Goal: Transaction & Acquisition: Purchase product/service

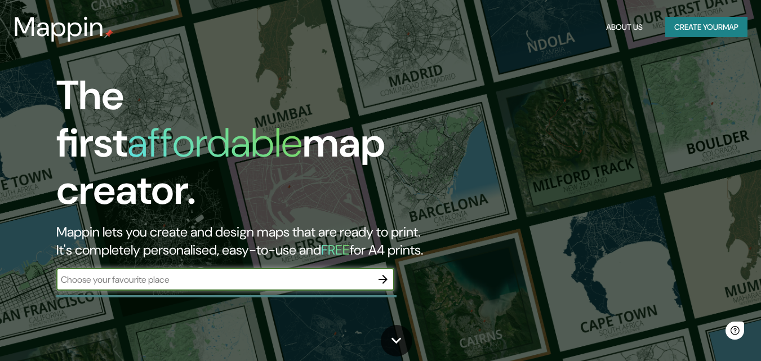
click at [219, 273] on input "text" at bounding box center [213, 279] width 315 height 13
type input "PLAZA SENDERO"
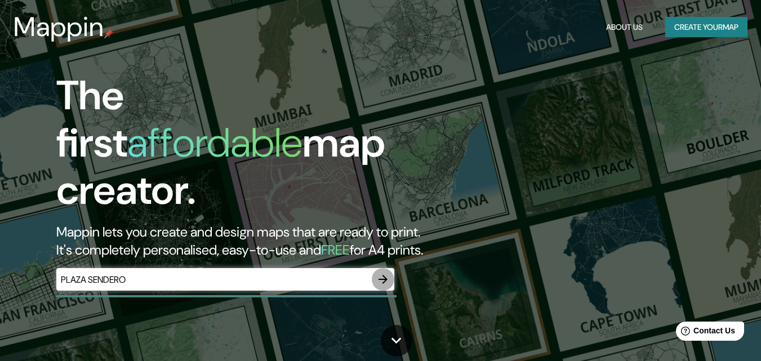
click at [386, 273] on icon "button" at bounding box center [383, 280] width 14 height 14
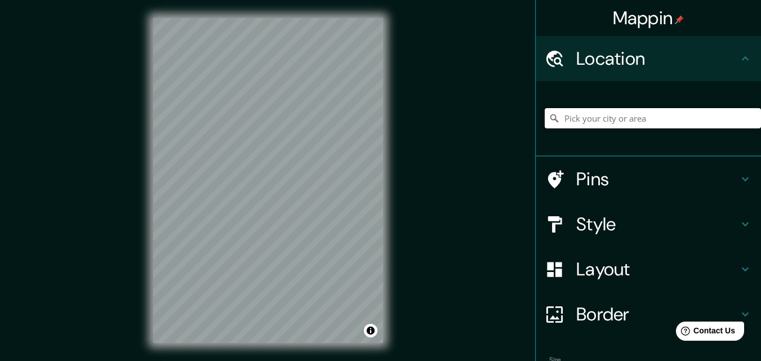
click at [628, 121] on input "Pick your city or area" at bounding box center [653, 118] width 216 height 20
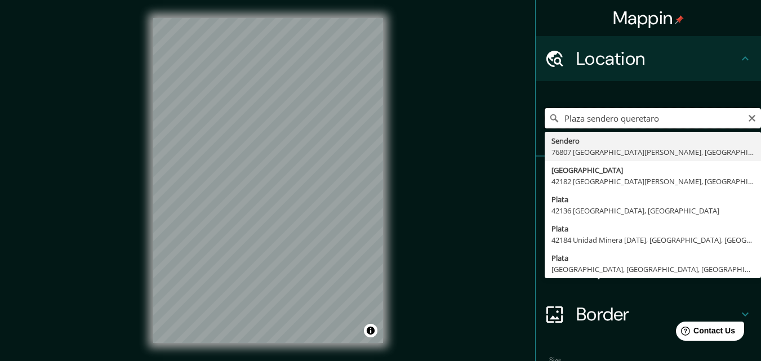
drag, startPoint x: 614, startPoint y: 118, endPoint x: 532, endPoint y: 130, distance: 83.1
click at [536, 130] on div "Plaza sendero queretaro Sendero 76807 [GEOGRAPHIC_DATA][PERSON_NAME], [GEOGRAPH…" at bounding box center [648, 118] width 225 height 75
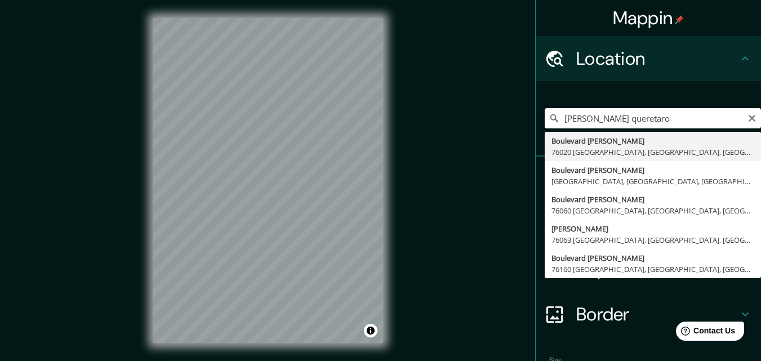
type input "[PERSON_NAME], 76063 [GEOGRAPHIC_DATA], [GEOGRAPHIC_DATA], [GEOGRAPHIC_DATA]"
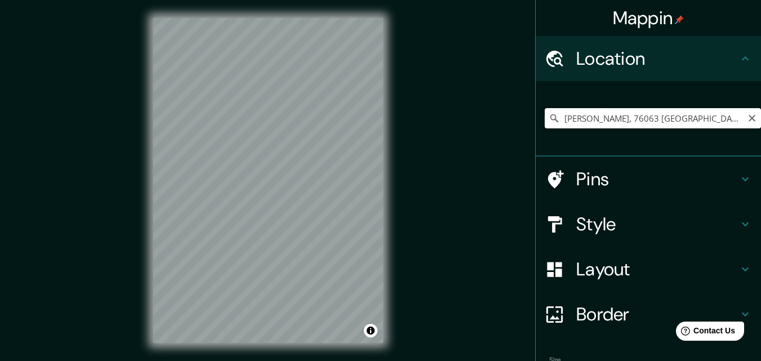
click at [748, 119] on input "[PERSON_NAME], 76063 [GEOGRAPHIC_DATA], [GEOGRAPHIC_DATA], [GEOGRAPHIC_DATA]" at bounding box center [653, 118] width 216 height 20
click at [747, 122] on icon "Clear" at bounding box center [751, 118] width 9 height 9
click at [715, 119] on input "Prolongación [PERSON_NAME], 76116 [GEOGRAPHIC_DATA], [GEOGRAPHIC_DATA], [GEOGRA…" at bounding box center [653, 118] width 216 height 20
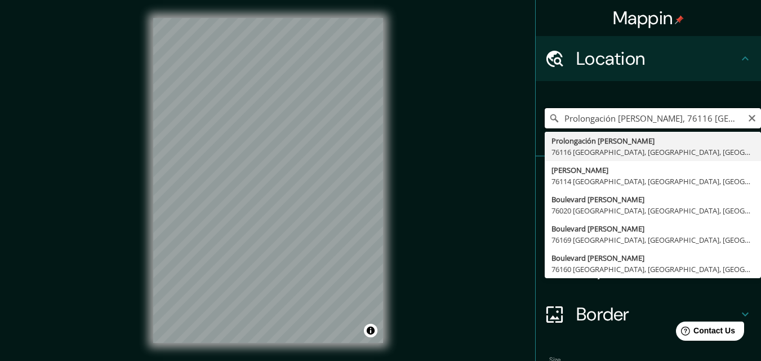
click at [715, 119] on input "Prolongación [PERSON_NAME], 76116 [GEOGRAPHIC_DATA], [GEOGRAPHIC_DATA], [GEOGRA…" at bounding box center [653, 118] width 216 height 20
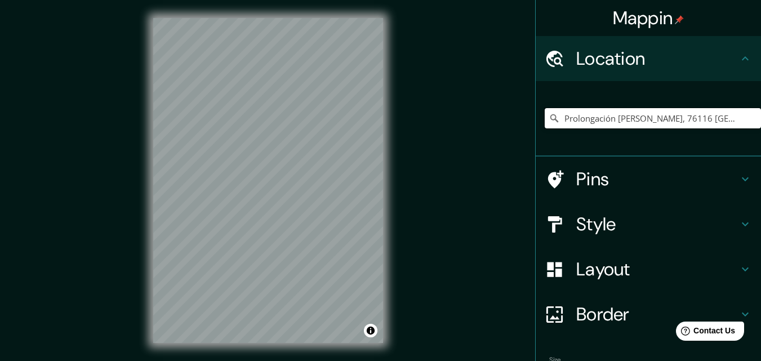
click at [715, 119] on input "Prolongación [PERSON_NAME], 76116 [GEOGRAPHIC_DATA], [GEOGRAPHIC_DATA], [GEOGRA…" at bounding box center [653, 118] width 216 height 20
click at [712, 118] on input "Prolongación [PERSON_NAME], 76116 [GEOGRAPHIC_DATA], [GEOGRAPHIC_DATA], [GEOGRA…" at bounding box center [653, 118] width 216 height 20
click at [714, 118] on input "Prolongación [PERSON_NAME], 76116 [GEOGRAPHIC_DATA], [GEOGRAPHIC_DATA], [GEOGRA…" at bounding box center [653, 118] width 216 height 20
click at [711, 120] on input "Prolongación [PERSON_NAME], 76116 [GEOGRAPHIC_DATA], [GEOGRAPHIC_DATA], [GEOGRA…" at bounding box center [653, 118] width 216 height 20
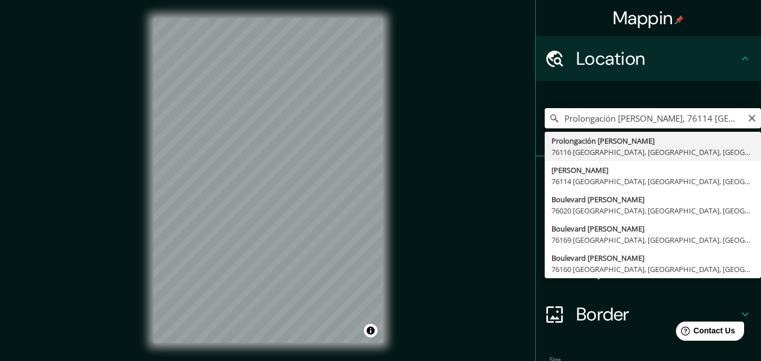
type input "Prolongación [PERSON_NAME], 76116 [GEOGRAPHIC_DATA], [GEOGRAPHIC_DATA], [GEOGRA…"
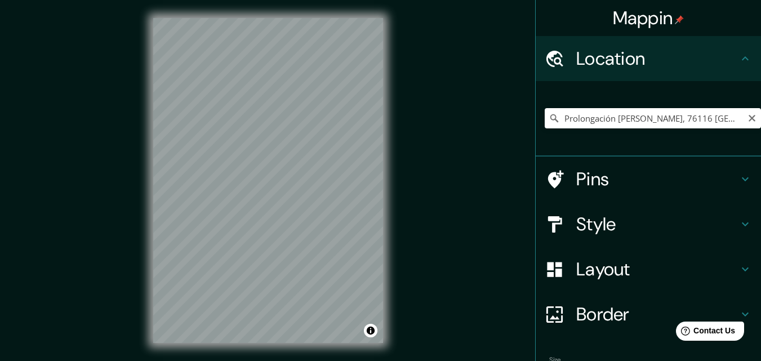
click at [747, 120] on icon "Clear" at bounding box center [751, 118] width 9 height 9
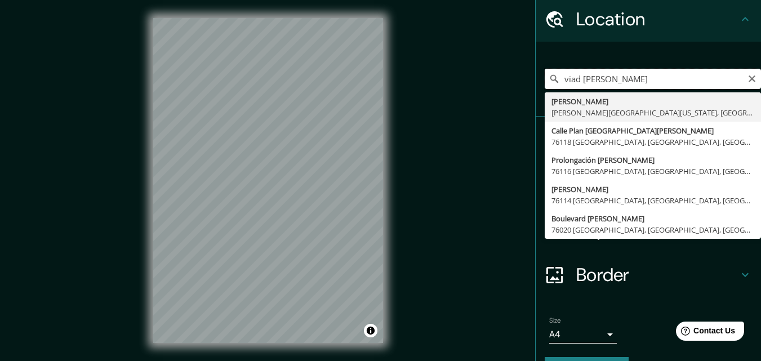
scroll to position [56, 0]
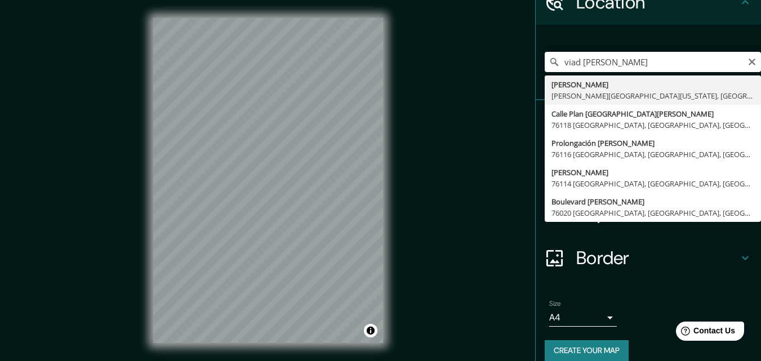
type input "[PERSON_NAME], 76114 [GEOGRAPHIC_DATA], [GEOGRAPHIC_DATA], [GEOGRAPHIC_DATA]"
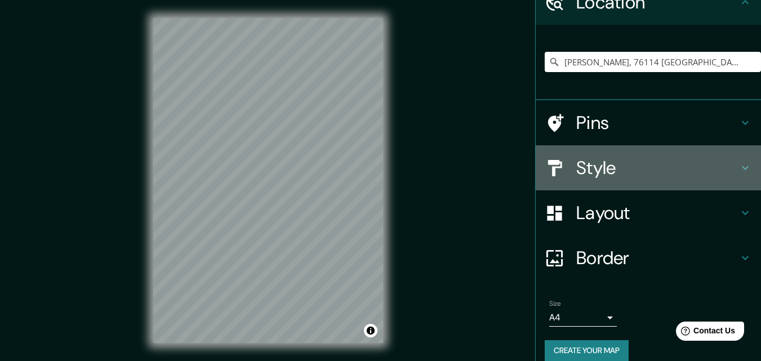
click at [721, 164] on h4 "Style" at bounding box center [657, 168] width 162 height 23
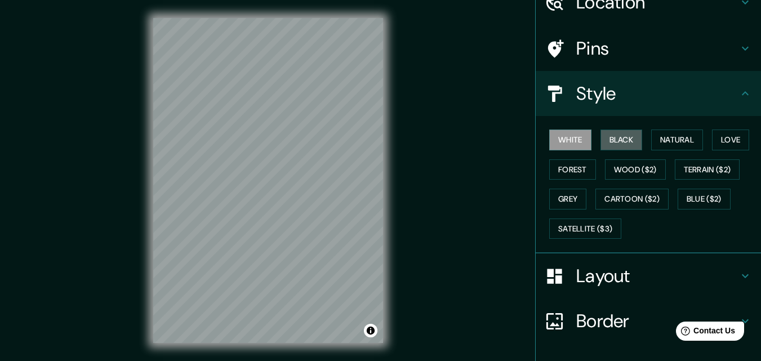
click at [611, 146] on button "Black" at bounding box center [621, 140] width 42 height 21
click at [669, 138] on button "Natural" at bounding box center [677, 140] width 52 height 21
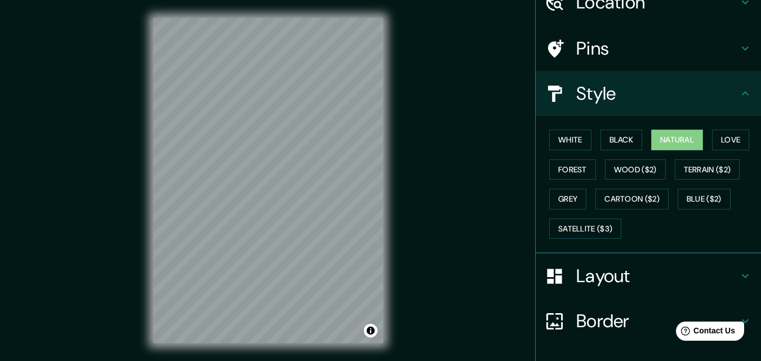
click at [716, 139] on button "Love" at bounding box center [730, 140] width 37 height 21
click at [667, 141] on button "Natural" at bounding box center [677, 140] width 52 height 21
click at [559, 168] on button "Forest" at bounding box center [572, 169] width 47 height 21
click at [635, 169] on button "Wood ($2)" at bounding box center [635, 169] width 61 height 21
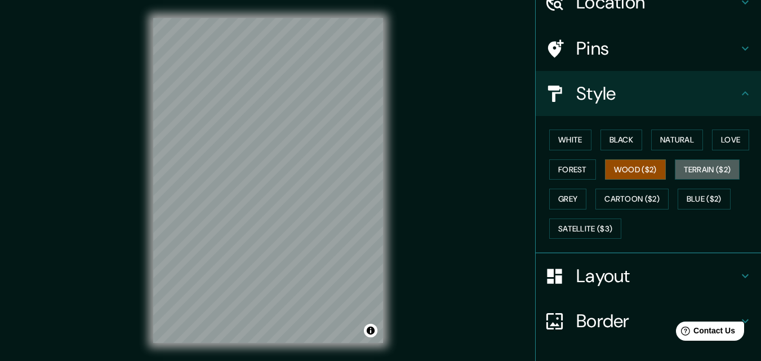
click at [684, 173] on button "Terrain ($2)" at bounding box center [707, 169] width 65 height 21
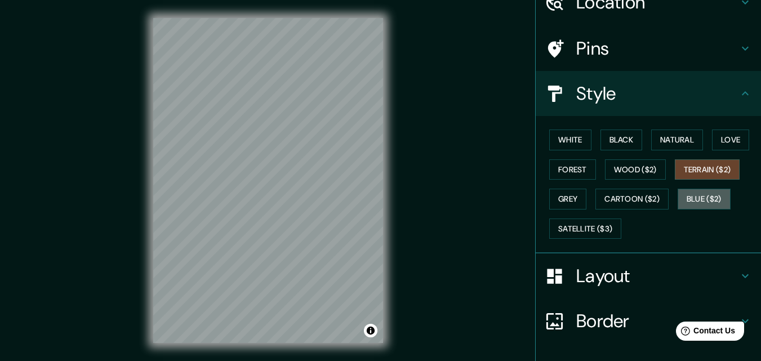
click at [693, 200] on button "Blue ($2)" at bounding box center [704, 199] width 53 height 21
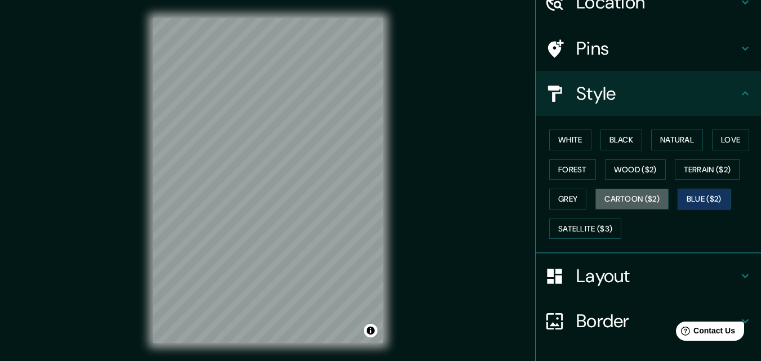
click at [631, 197] on button "Cartoon ($2)" at bounding box center [631, 199] width 73 height 21
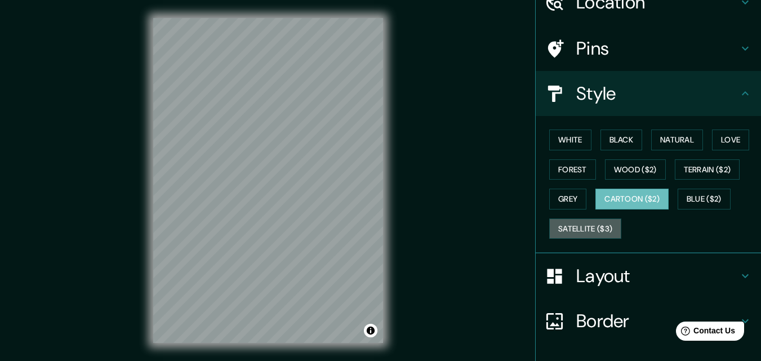
click at [577, 227] on button "Satellite ($3)" at bounding box center [585, 229] width 72 height 21
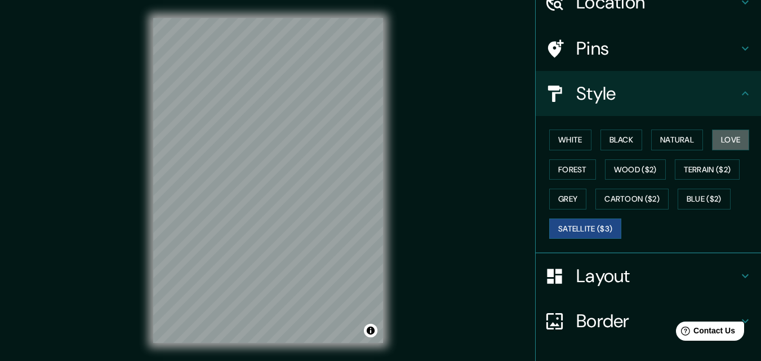
click at [742, 136] on button "Love" at bounding box center [730, 140] width 37 height 21
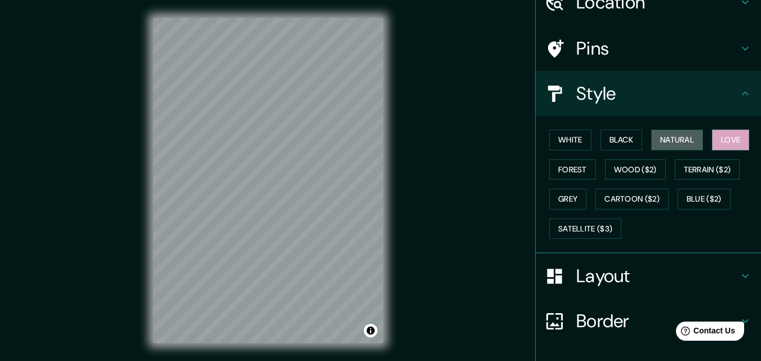
click at [670, 141] on button "Natural" at bounding box center [677, 140] width 52 height 21
click at [569, 141] on button "White" at bounding box center [570, 140] width 42 height 21
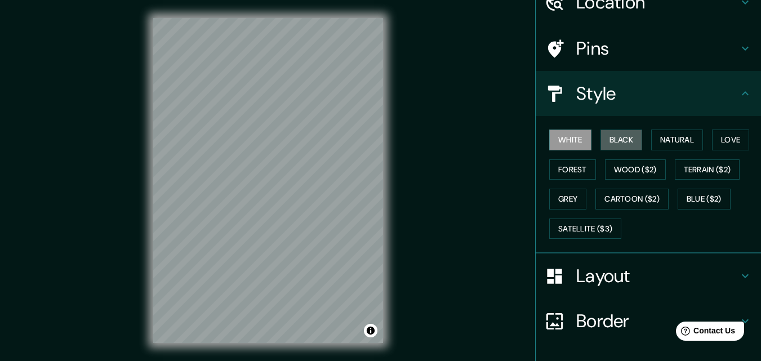
click at [600, 137] on button "Black" at bounding box center [621, 140] width 42 height 21
